Goal: Information Seeking & Learning: Find specific fact

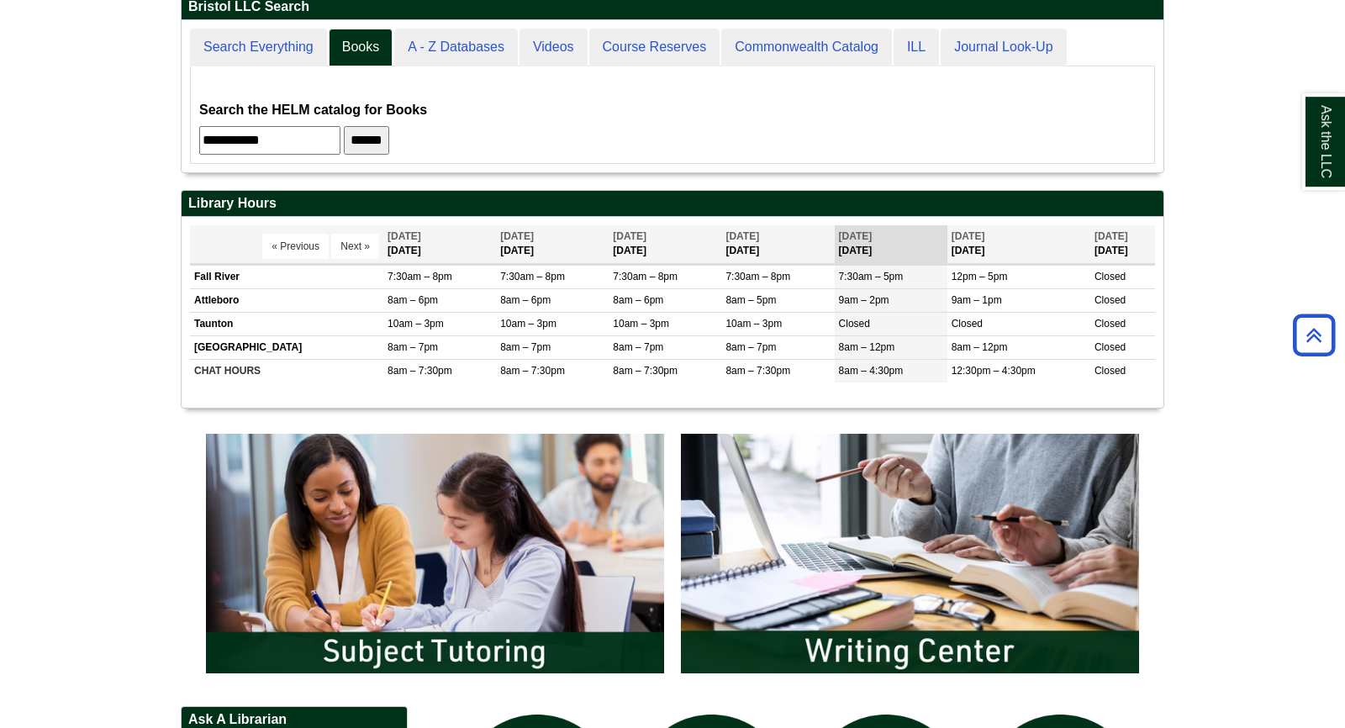
drag, startPoint x: 284, startPoint y: 139, endPoint x: 144, endPoint y: 130, distance: 140.7
click at [199, 130] on input "**********" at bounding box center [269, 140] width 141 height 29
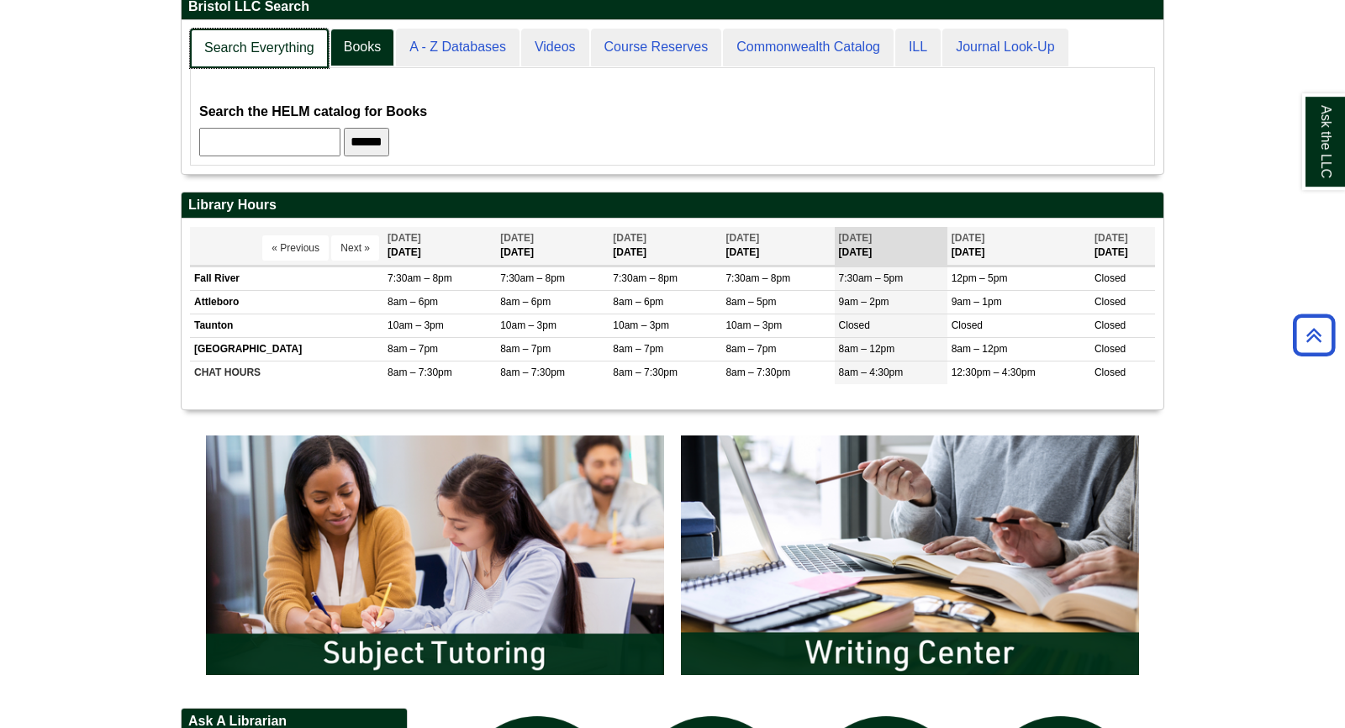
scroll to position [151, 982]
click at [272, 34] on link "Search Everything" at bounding box center [259, 49] width 139 height 40
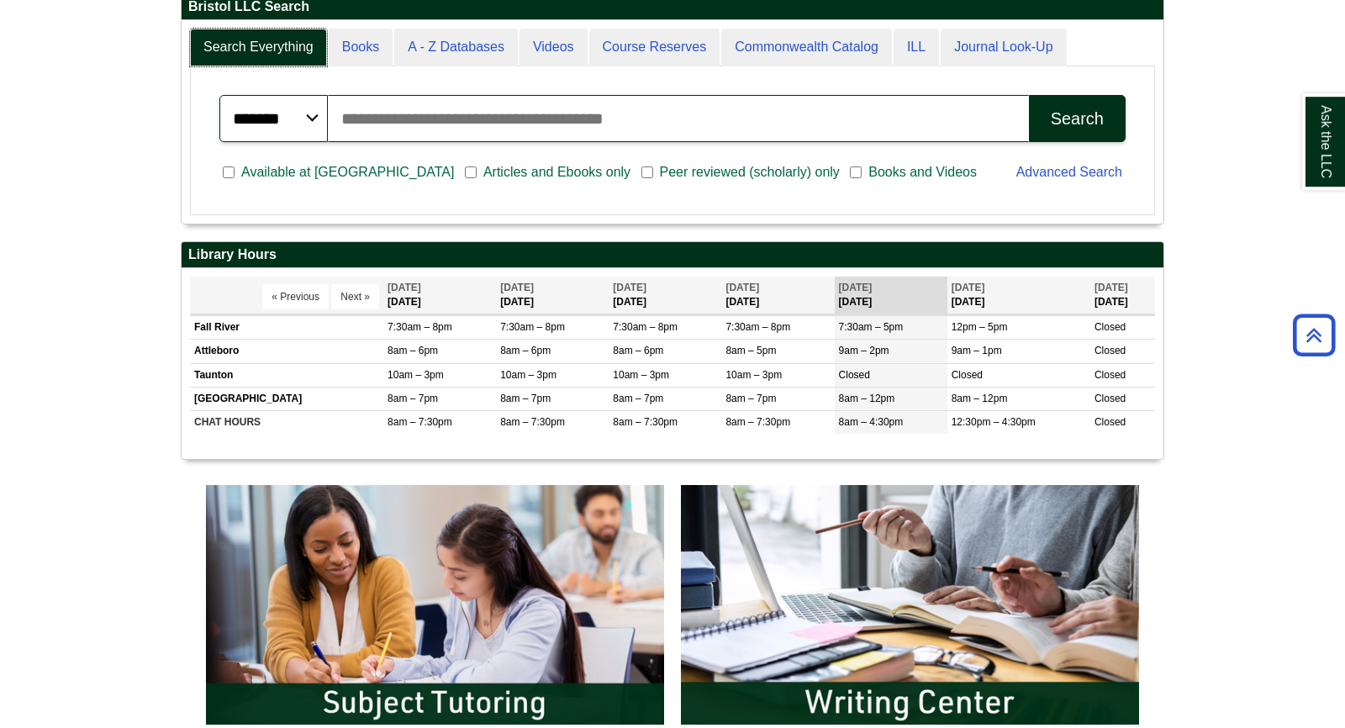
scroll to position [202, 982]
click at [363, 127] on input "Search articles, books, journals & more" at bounding box center [678, 118] width 700 height 47
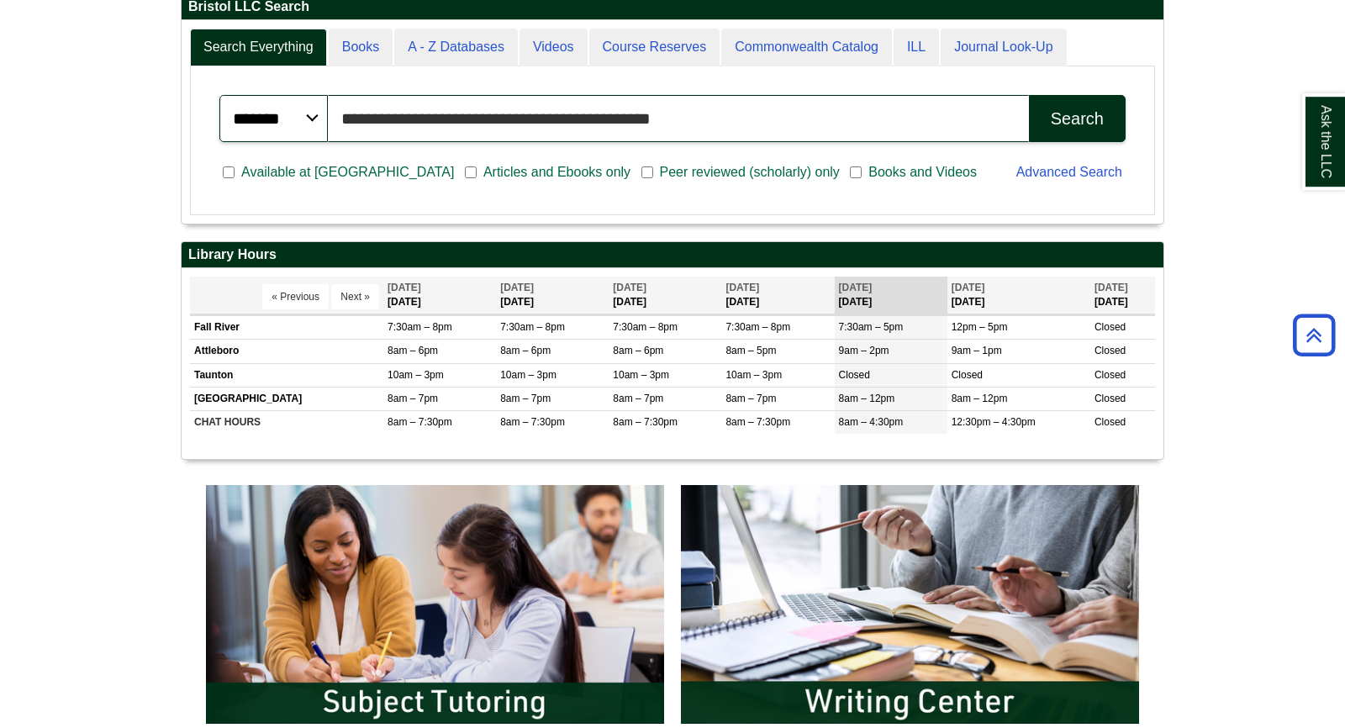
type input "**********"
click at [1029, 95] on button "Search" at bounding box center [1077, 118] width 97 height 47
drag, startPoint x: 688, startPoint y: 122, endPoint x: 335, endPoint y: 105, distance: 353.5
click at [335, 105] on input "**********" at bounding box center [678, 118] width 700 height 47
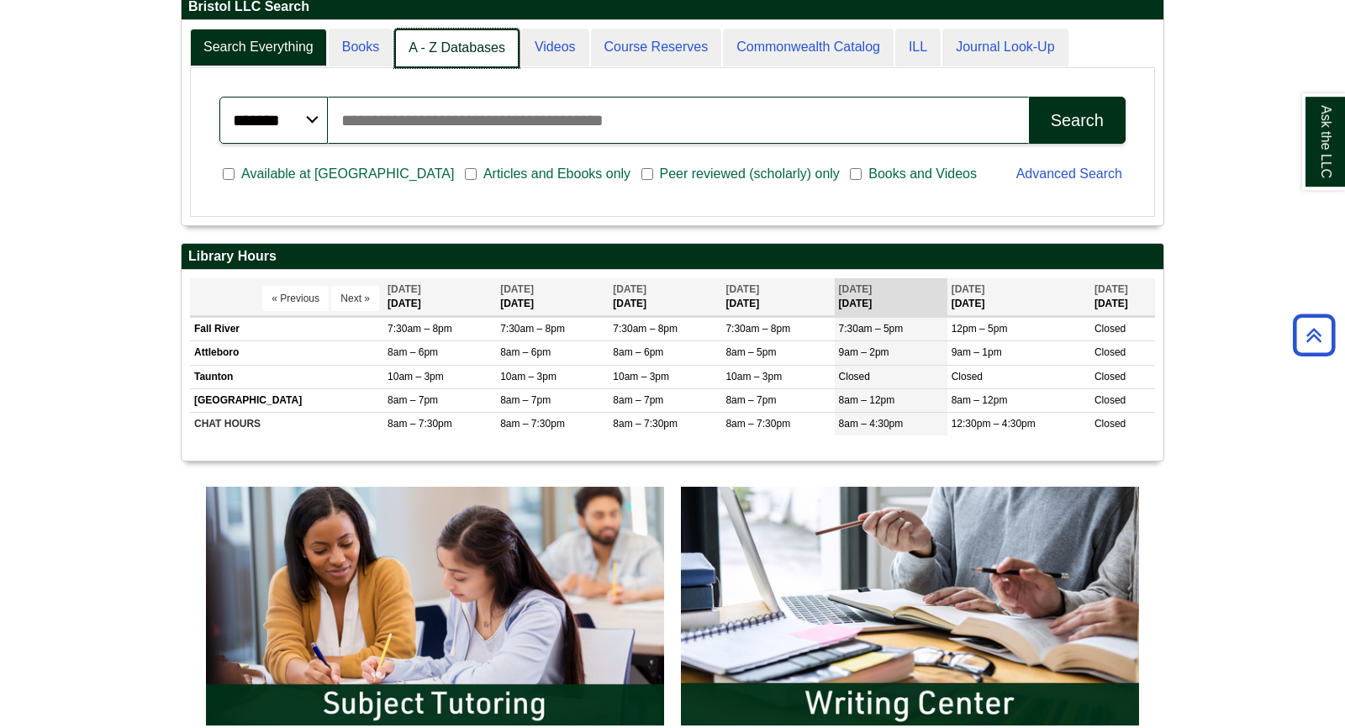
scroll to position [8, 8]
click at [473, 51] on link "A - Z Databases" at bounding box center [456, 49] width 125 height 40
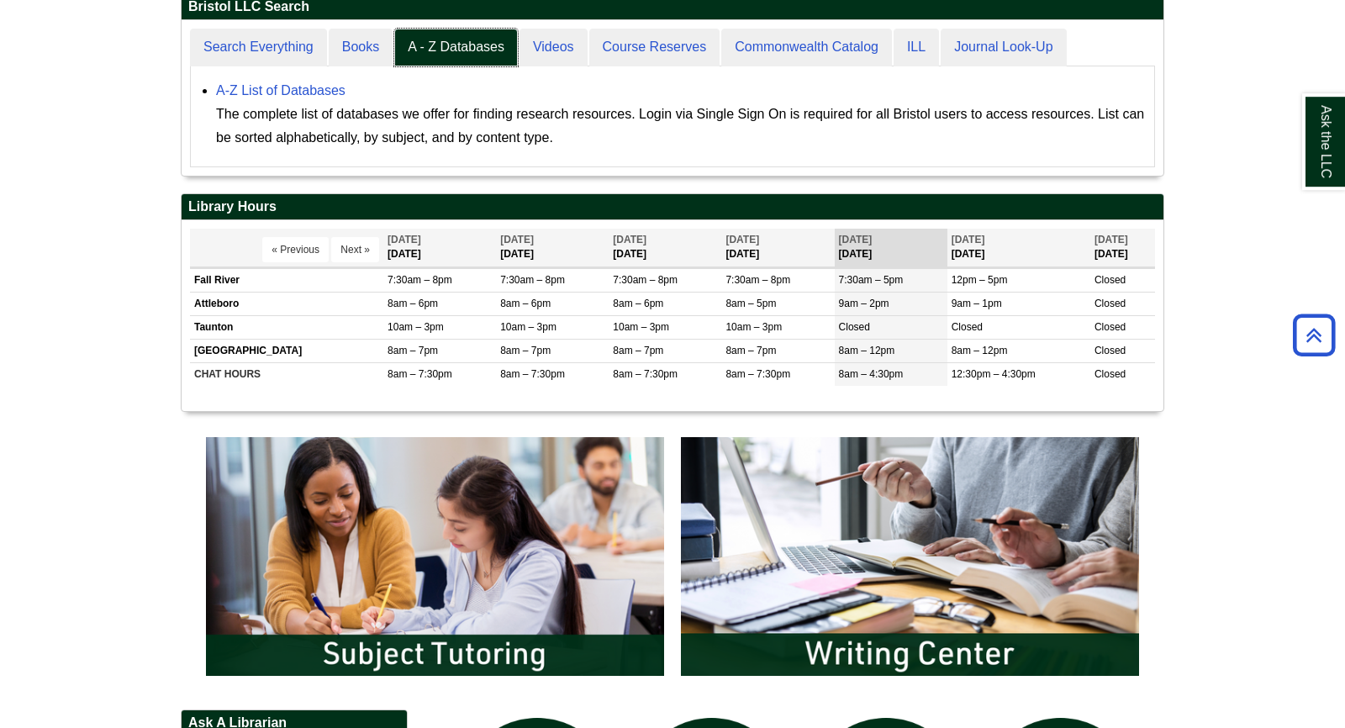
scroll to position [155, 982]
click at [309, 88] on link "A-Z List of Databases" at bounding box center [280, 90] width 129 height 14
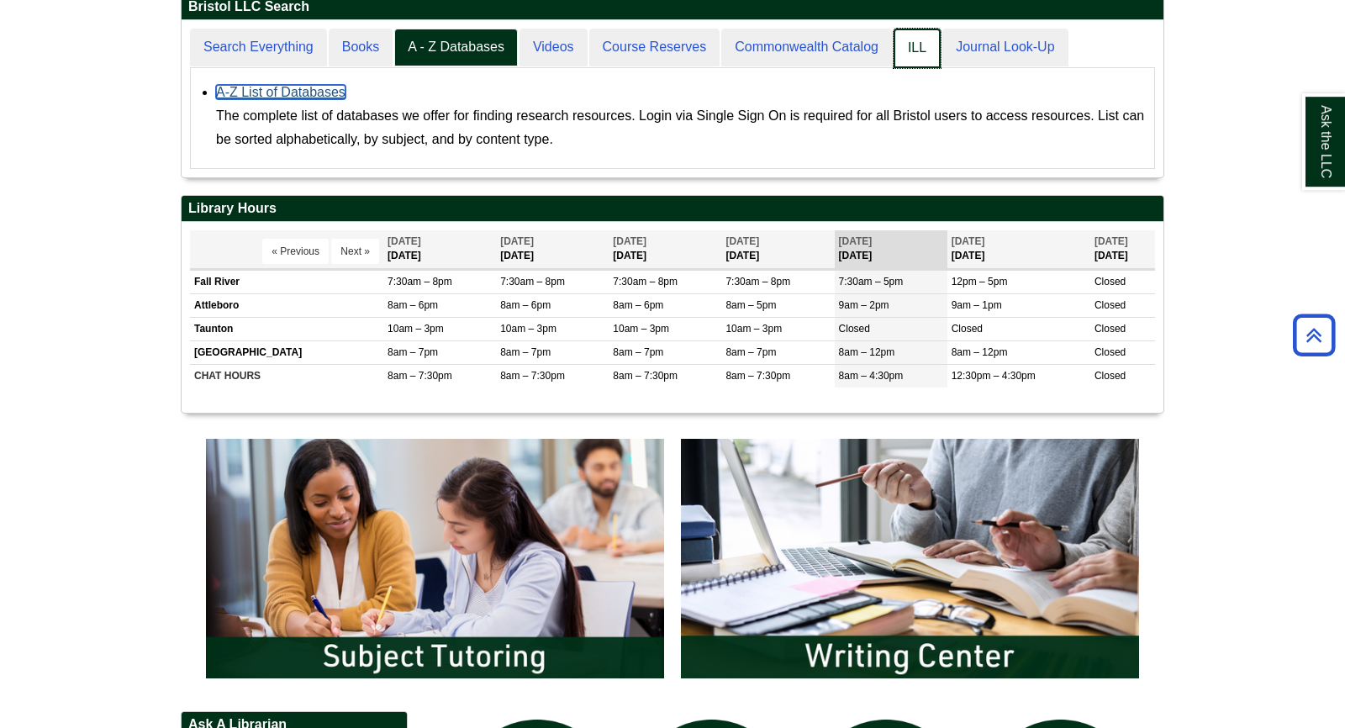
scroll to position [8, 8]
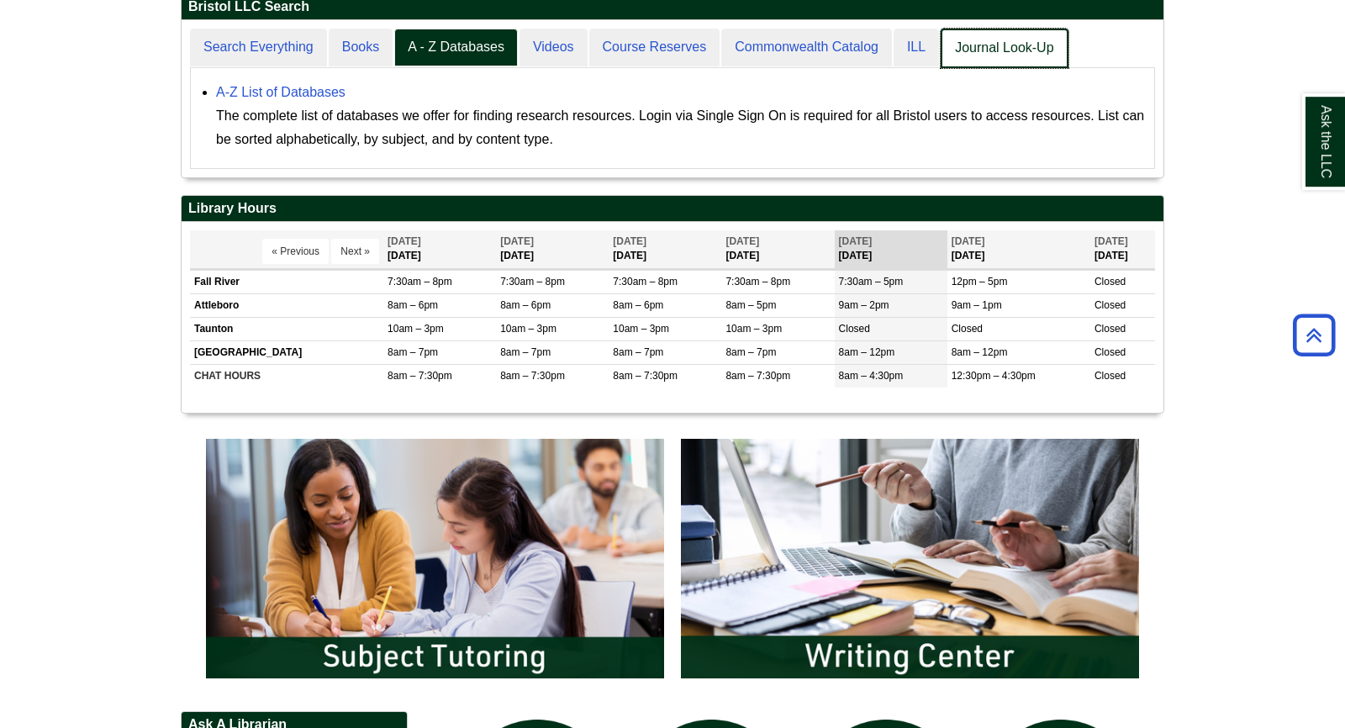
click at [980, 52] on link "Journal Look-Up" at bounding box center [1004, 49] width 127 height 40
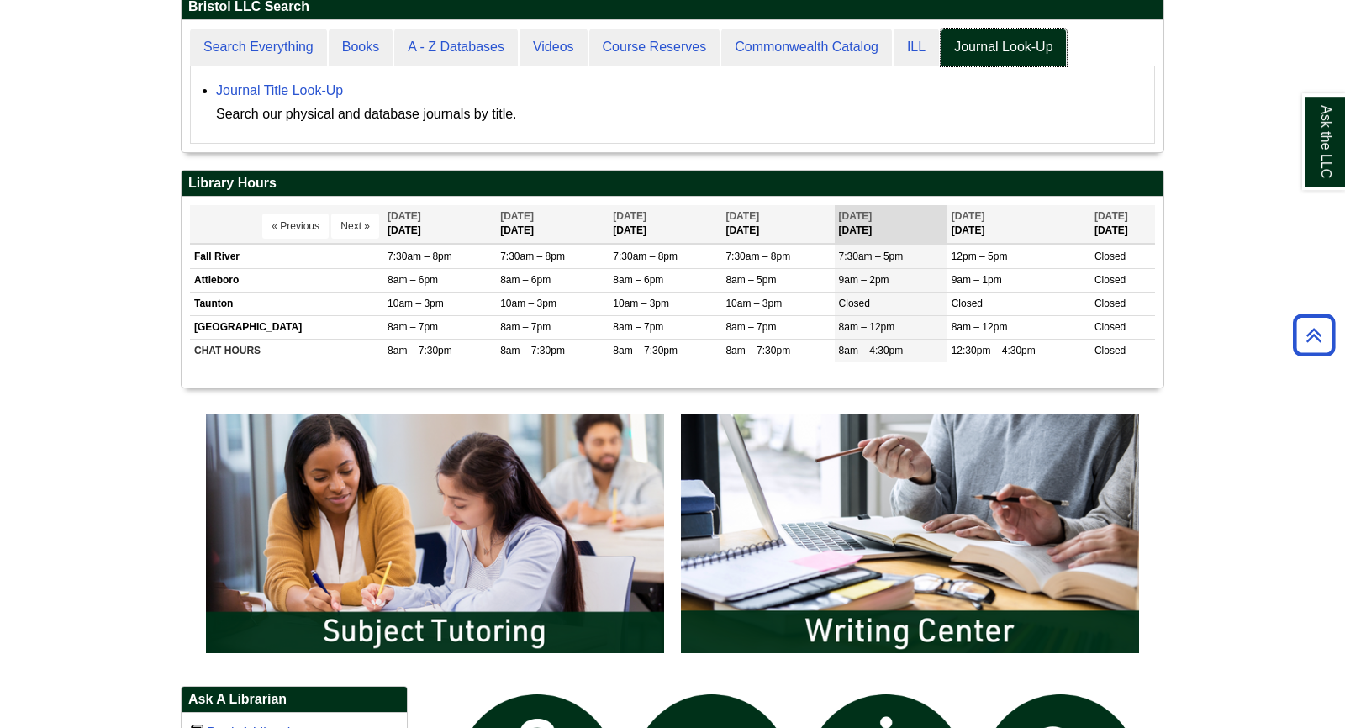
scroll to position [8, 8]
click at [296, 95] on link "Journal Title Look-Up" at bounding box center [279, 90] width 127 height 14
